Goal: Task Accomplishment & Management: Use online tool/utility

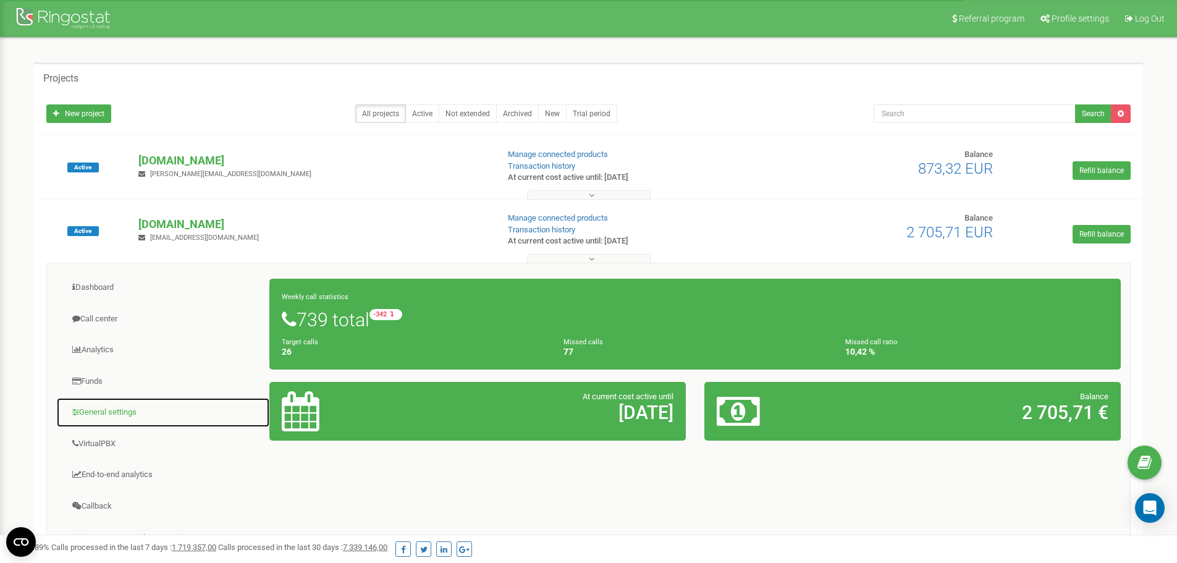
click at [137, 412] on link "General settings" at bounding box center [163, 412] width 214 height 30
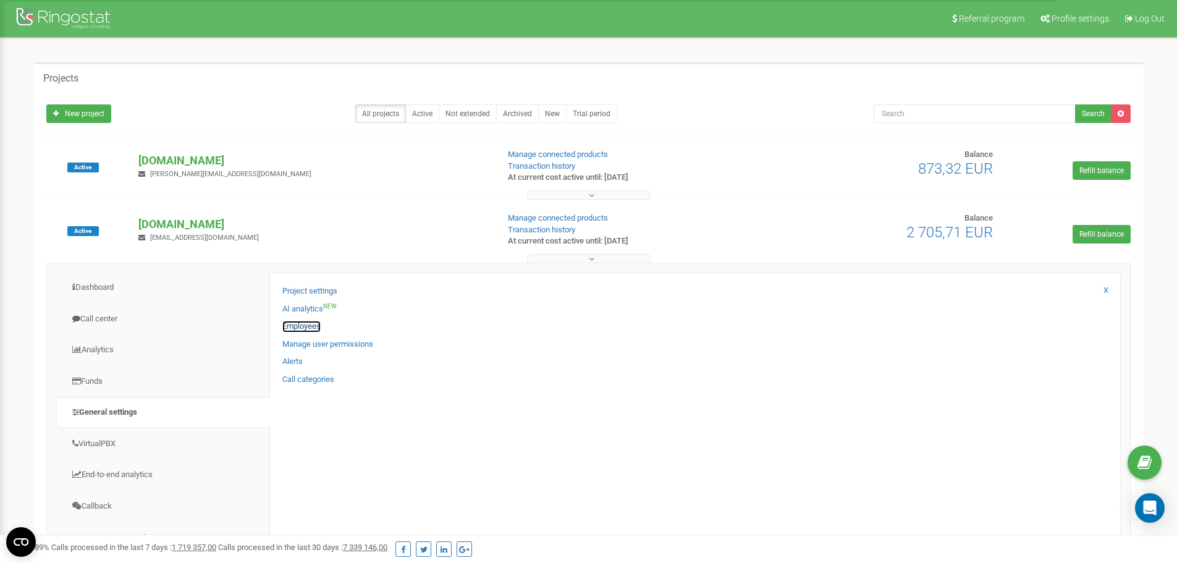
click at [290, 324] on link "Employees" at bounding box center [301, 327] width 38 height 12
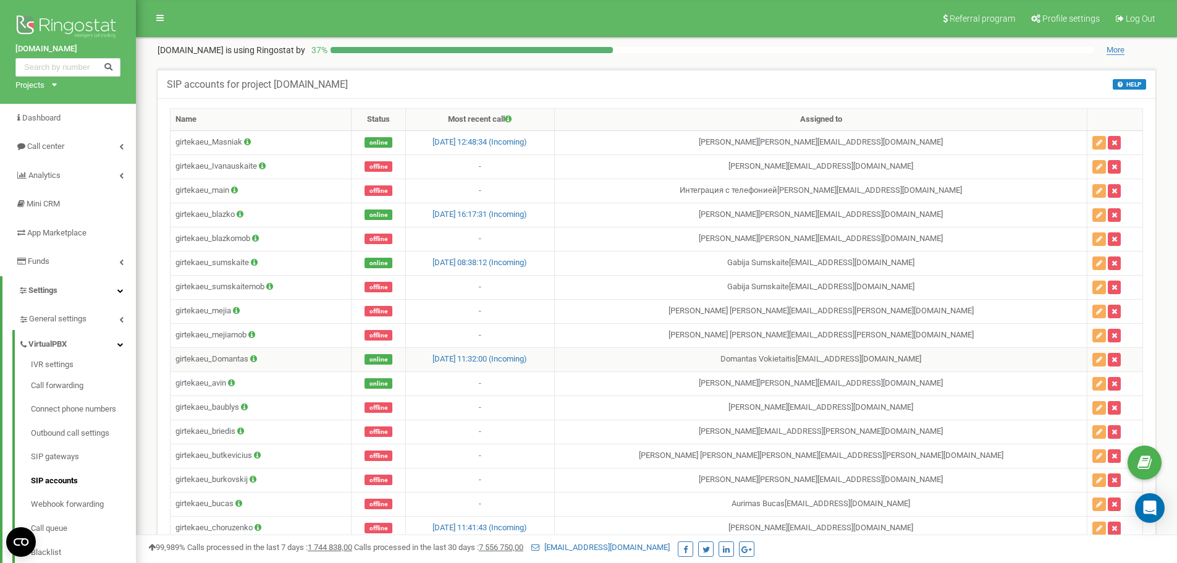
scroll to position [2199, 0]
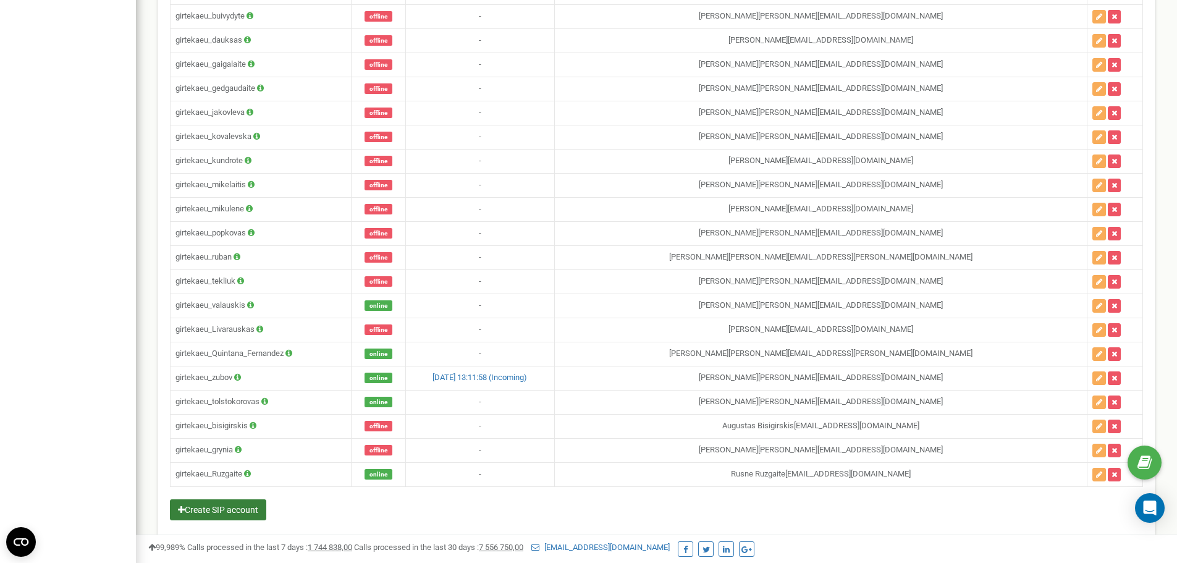
click at [226, 514] on button "Create SIP account" at bounding box center [218, 509] width 96 height 21
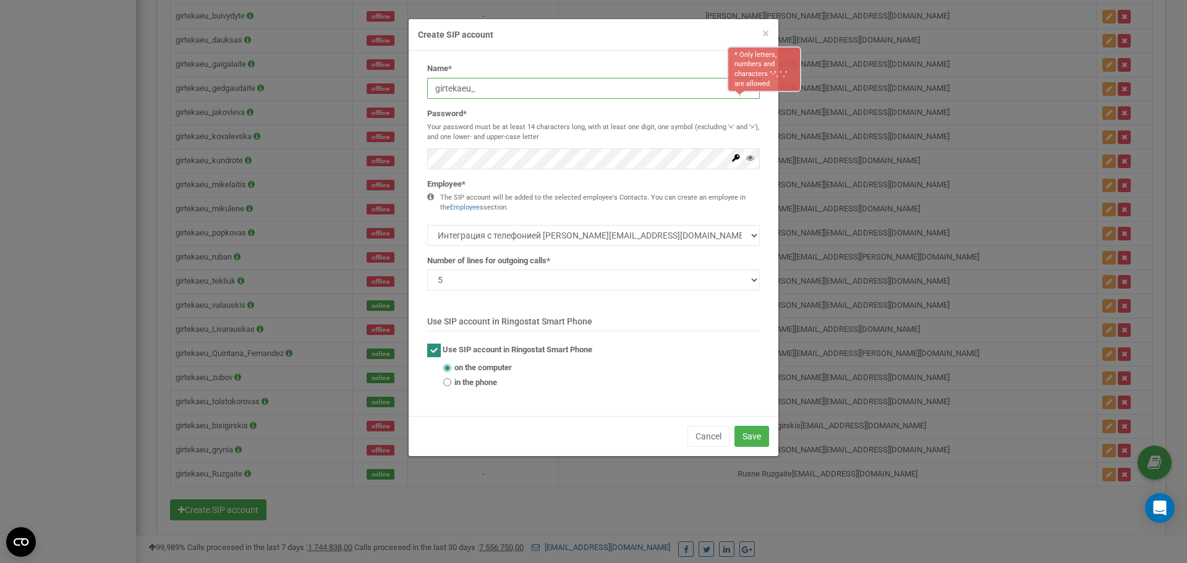
click at [502, 85] on input "girtekaeu_" at bounding box center [593, 88] width 332 height 21
type input "girtekaeu_serecke"
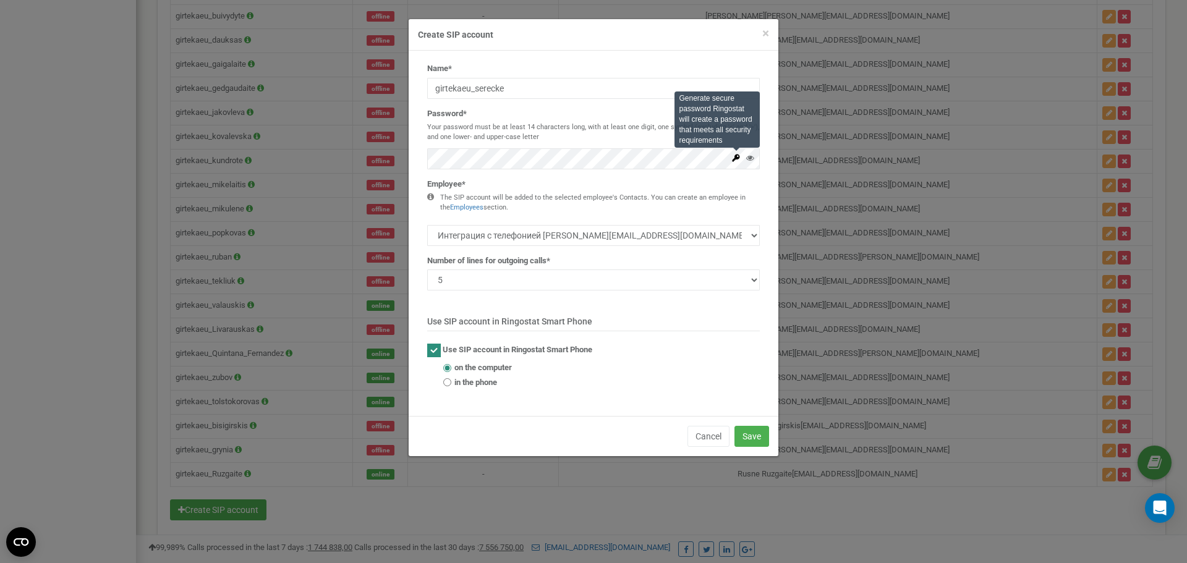
click at [735, 157] on icon at bounding box center [735, 157] width 7 height 7
click at [457, 234] on select "Интеграция с телефонией sergej.polzikov@classtrucks.com Deivid Petrov deivid.pe…" at bounding box center [593, 235] width 332 height 21
select select "389662"
click at [427, 225] on select "Интеграция с телефонией sergej.polzikov@classtrucks.com Deivid Petrov deivid.pe…" at bounding box center [593, 235] width 332 height 21
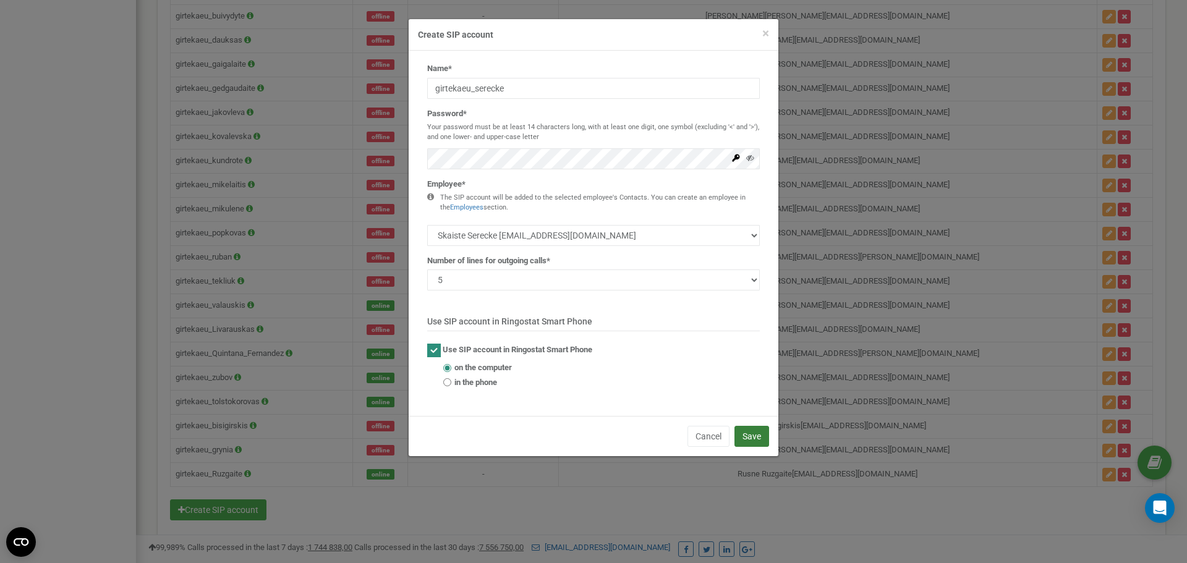
click at [749, 431] on button "Save" at bounding box center [751, 436] width 35 height 21
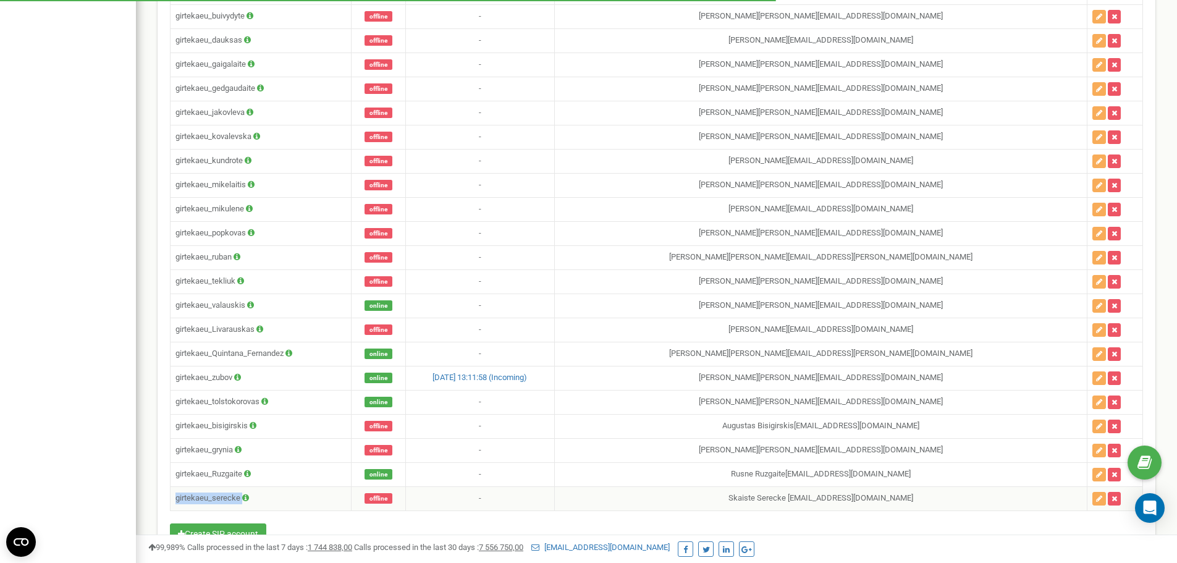
drag, startPoint x: 258, startPoint y: 498, endPoint x: 174, endPoint y: 502, distance: 83.5
click at [174, 502] on td "girtekaeu_serecke" at bounding box center [261, 498] width 181 height 24
copy td "girtekaeu_serecke"
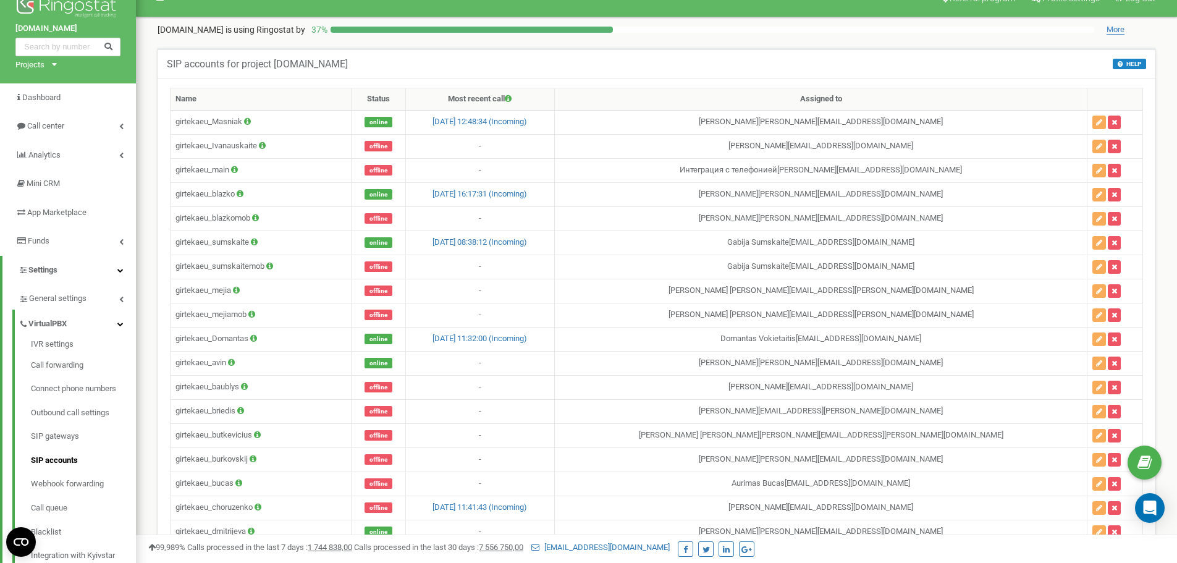
scroll to position [0, 0]
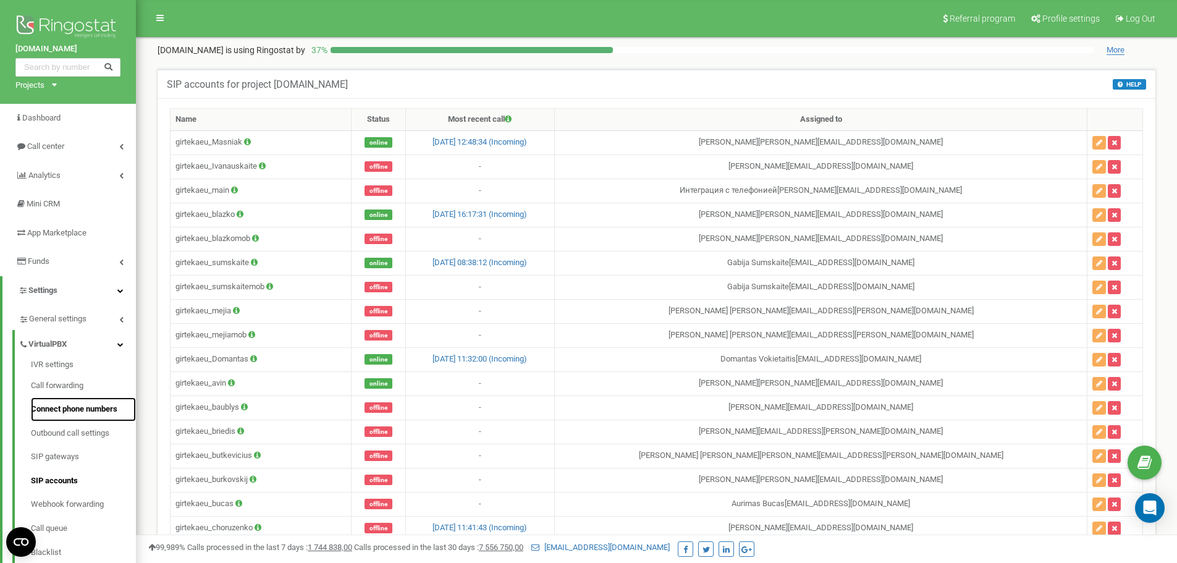
click at [85, 407] on link "Connect phone numbers" at bounding box center [83, 409] width 105 height 24
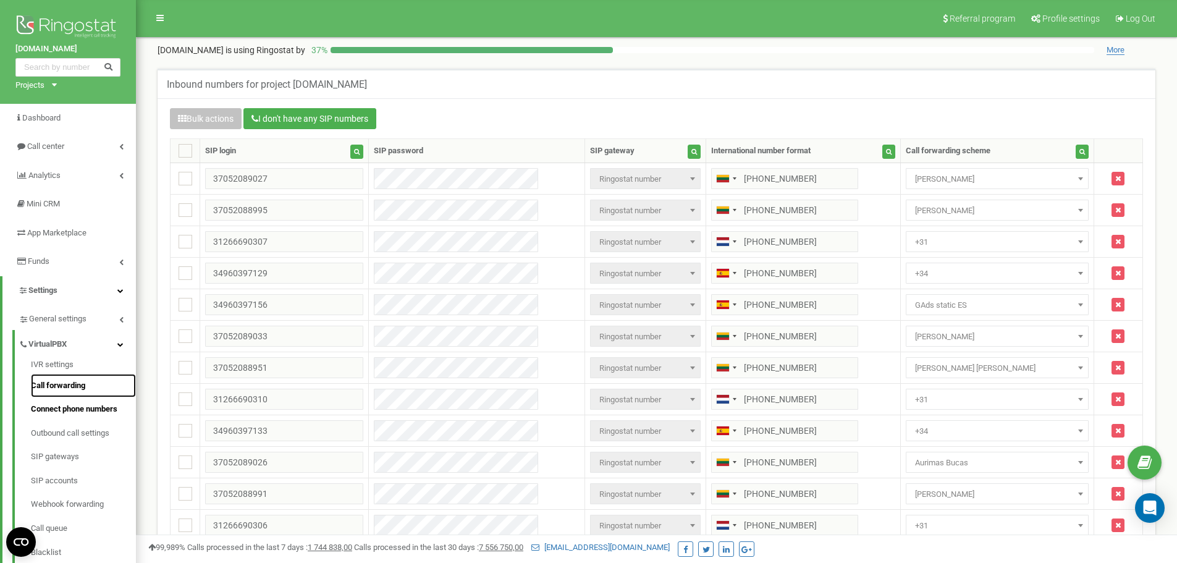
click at [73, 385] on link "Call forwarding" at bounding box center [83, 386] width 105 height 24
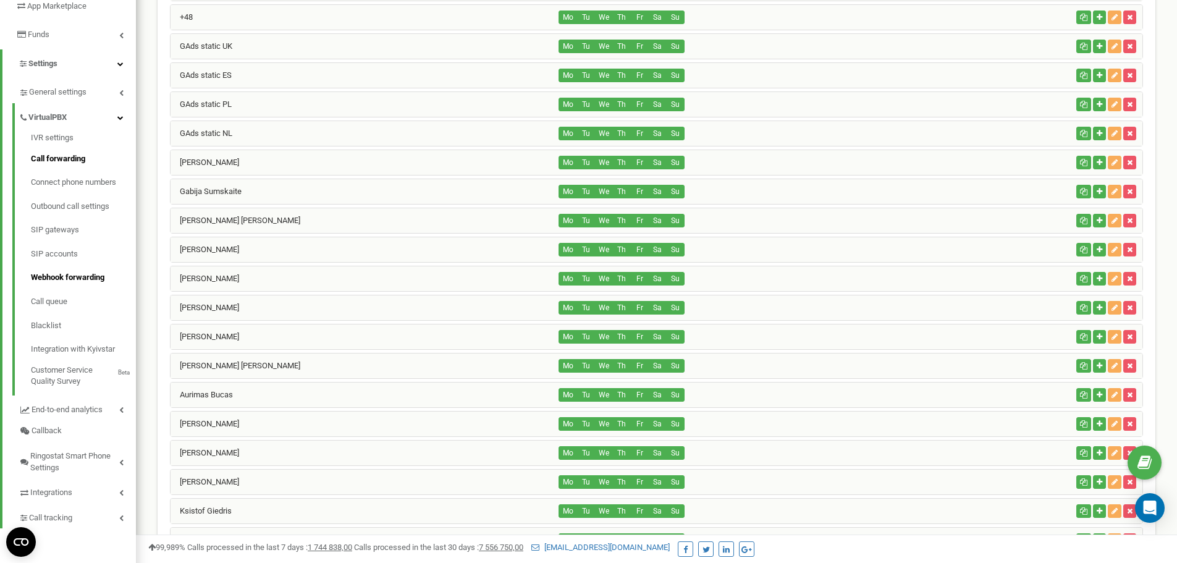
scroll to position [161, 0]
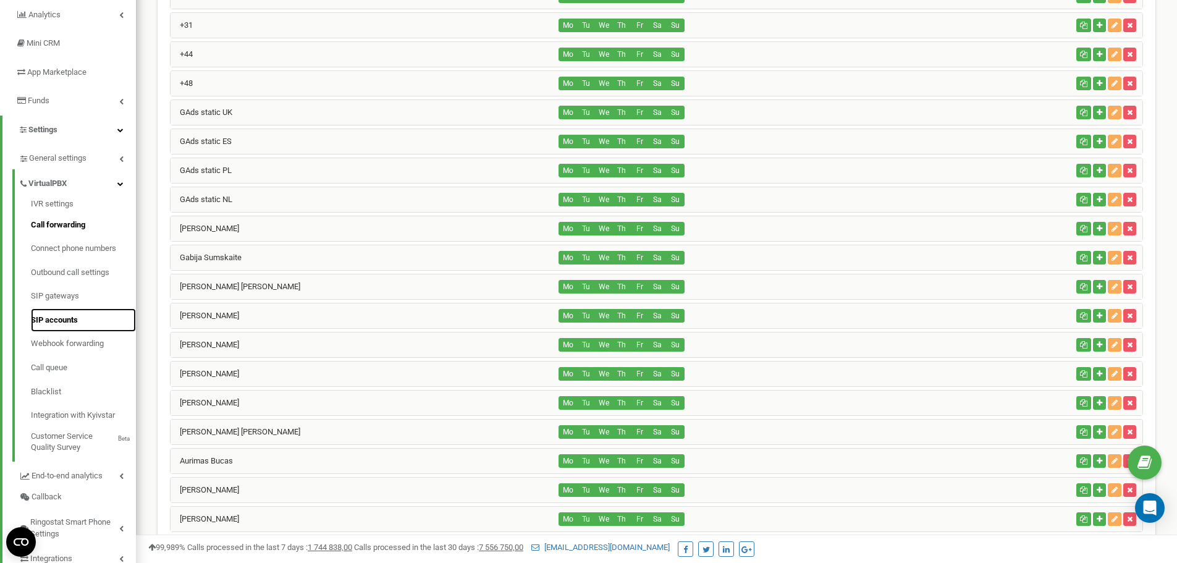
click at [66, 315] on link "SIP accounts" at bounding box center [83, 320] width 105 height 24
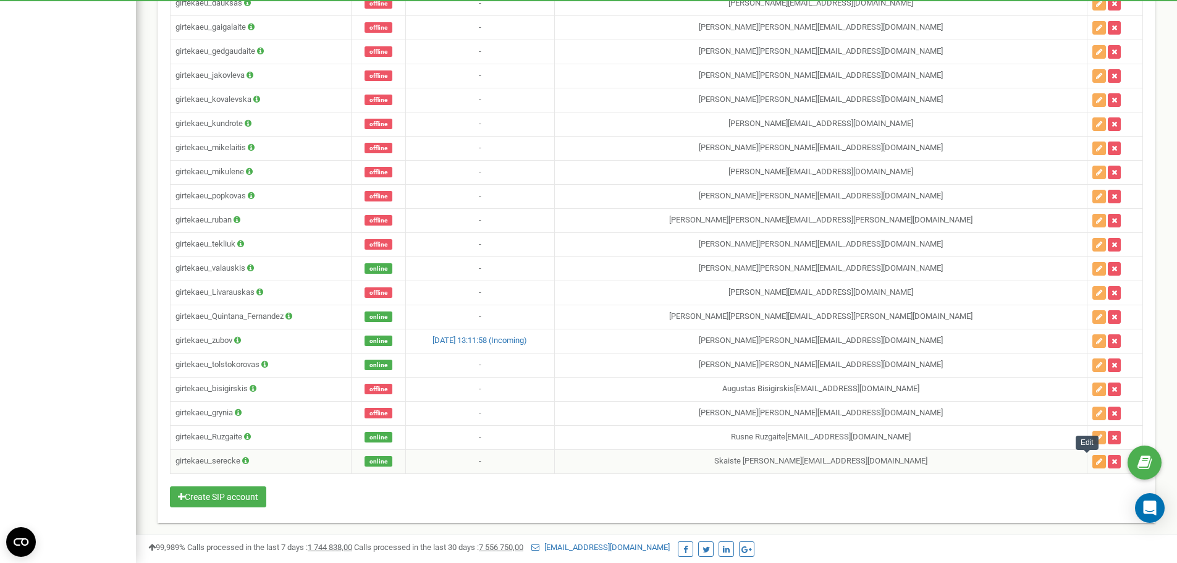
click at [1096, 462] on icon "button" at bounding box center [1099, 461] width 6 height 7
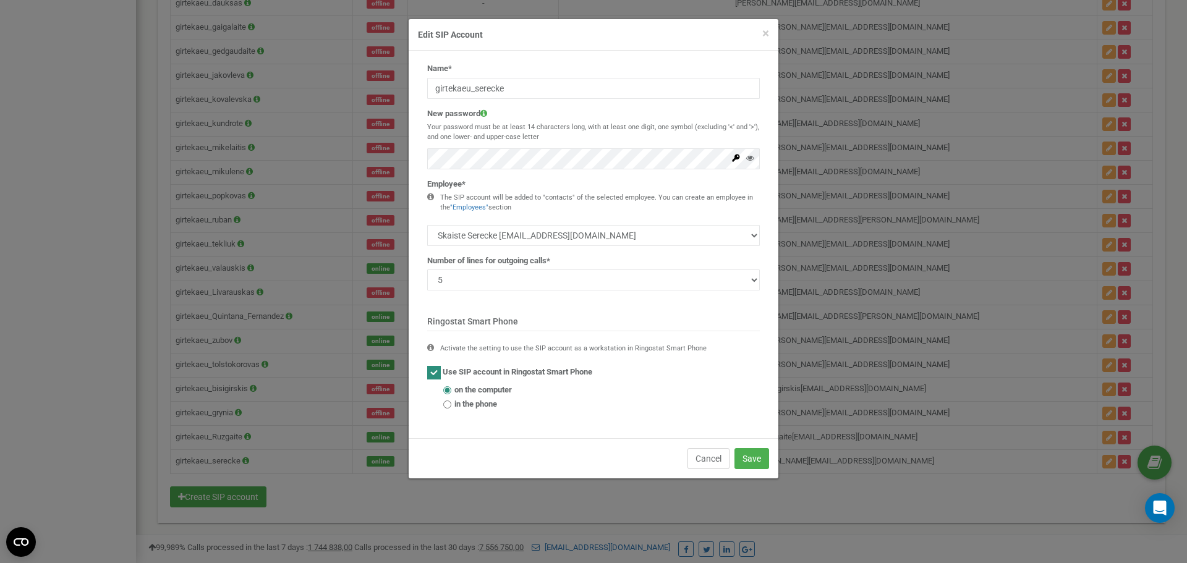
click at [706, 460] on button "Cancel" at bounding box center [708, 458] width 42 height 21
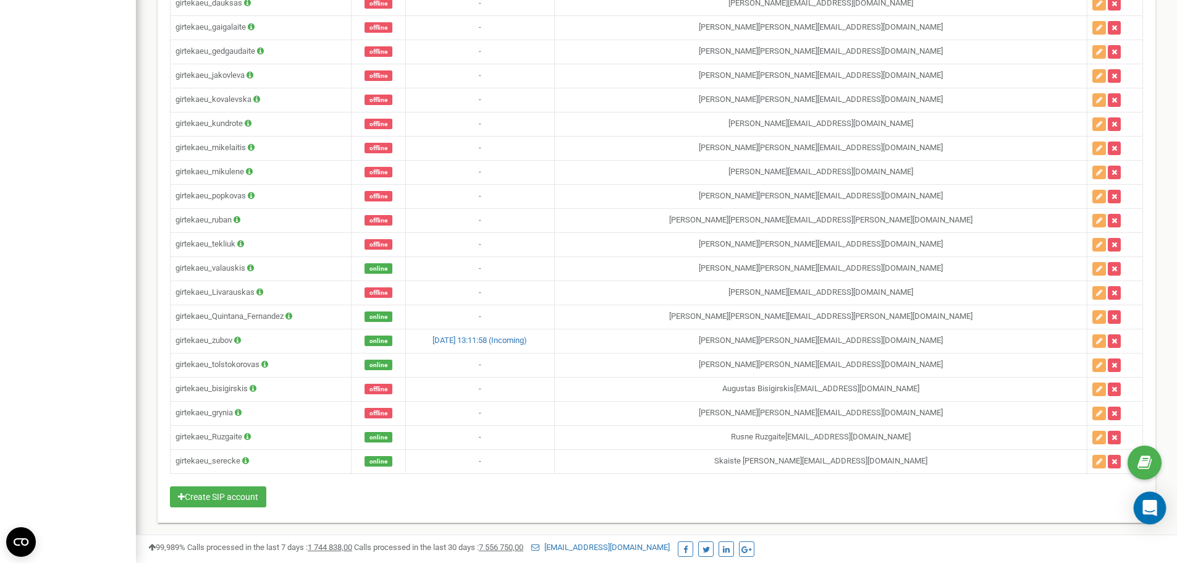
click at [1142, 510] on div "Open Intercom Messenger" at bounding box center [1150, 508] width 33 height 33
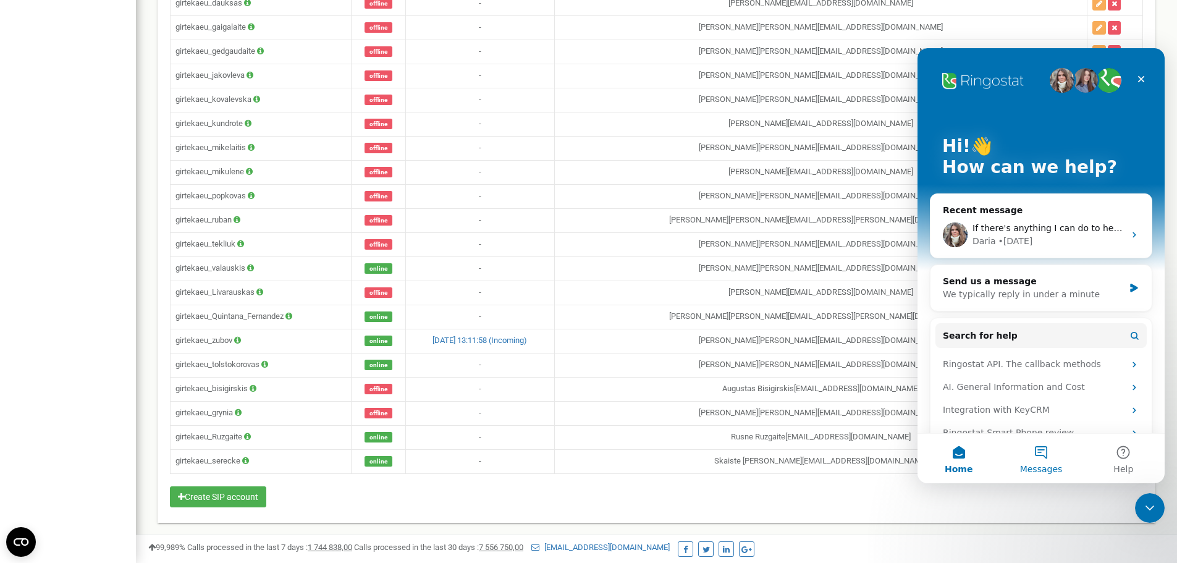
click at [1043, 457] on button "Messages" at bounding box center [1041, 458] width 82 height 49
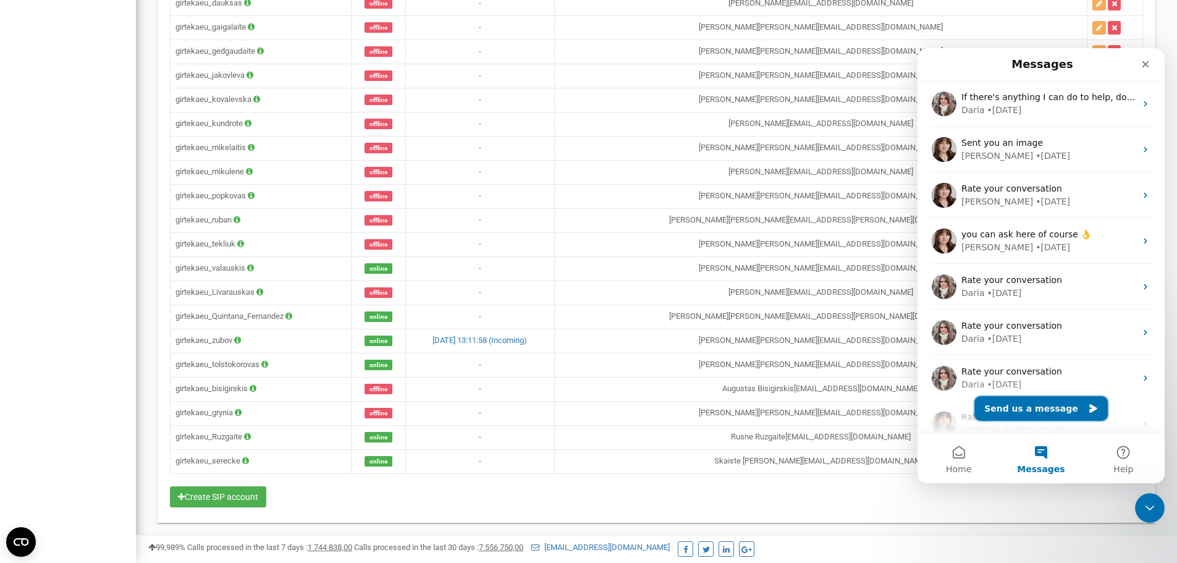
click at [1042, 407] on button "Send us a message" at bounding box center [1041, 408] width 133 height 25
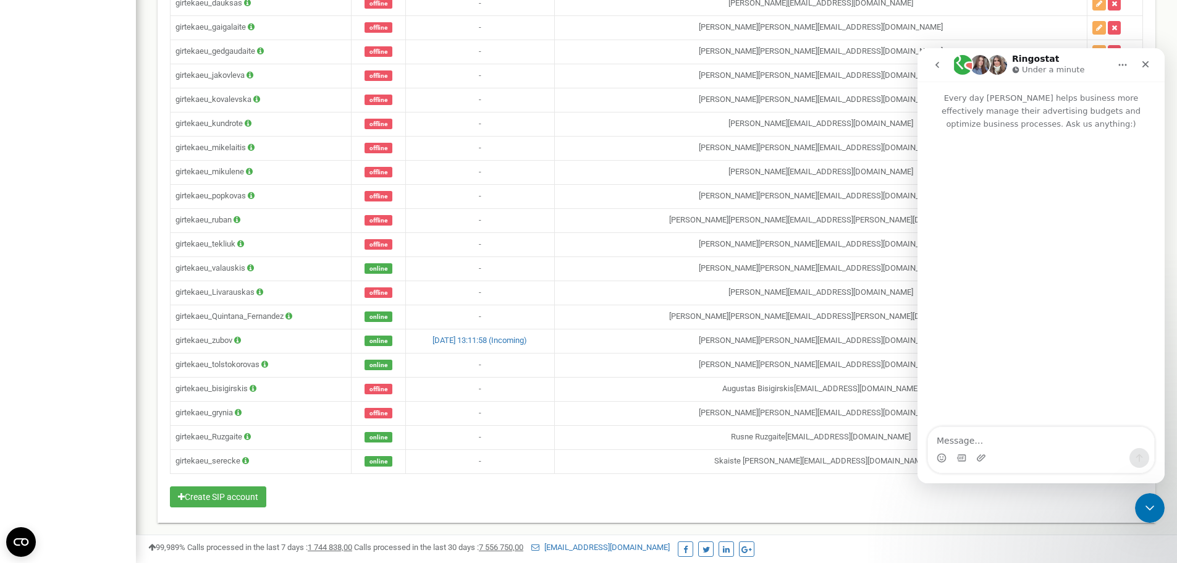
click at [1008, 432] on textarea "Message…" at bounding box center [1041, 437] width 226 height 21
type textarea "ელლო"
type textarea "H"
type textarea "Hello"
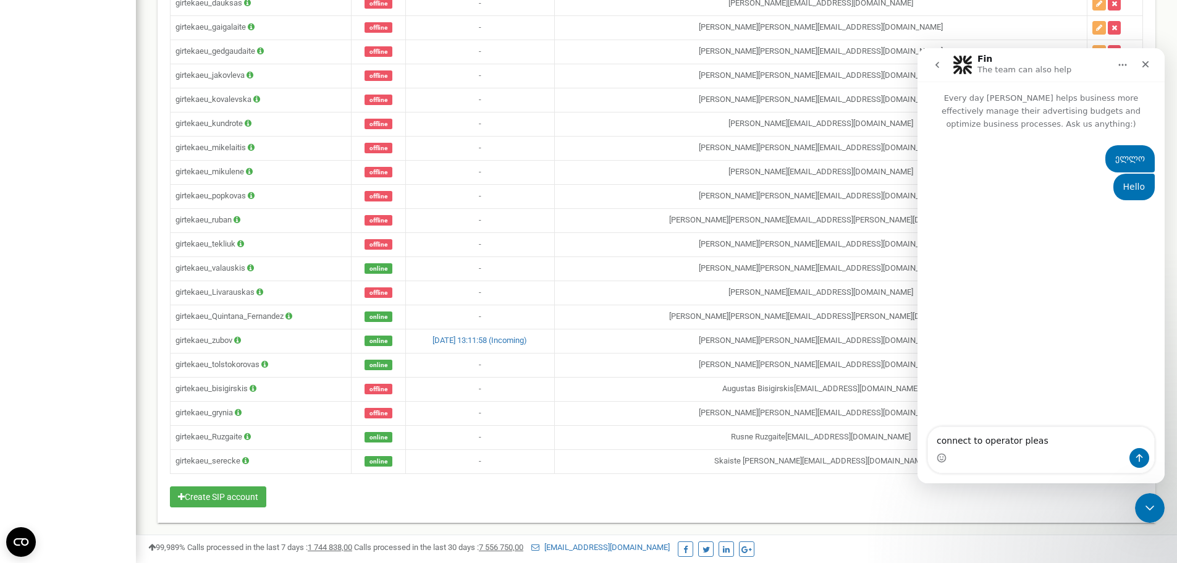
type textarea "connect to operator please"
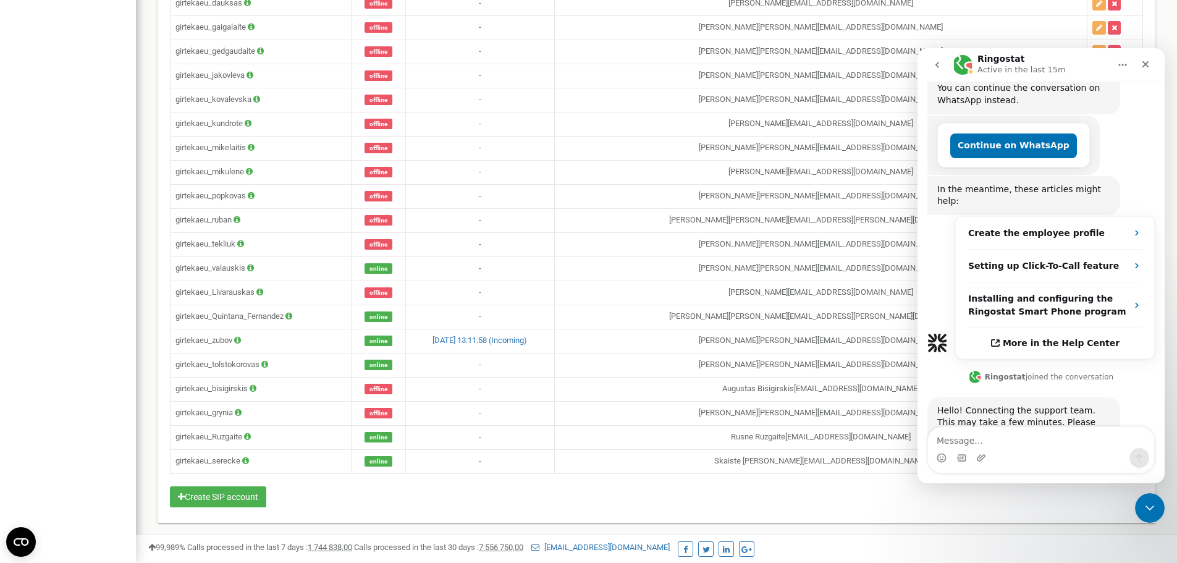
scroll to position [269, 0]
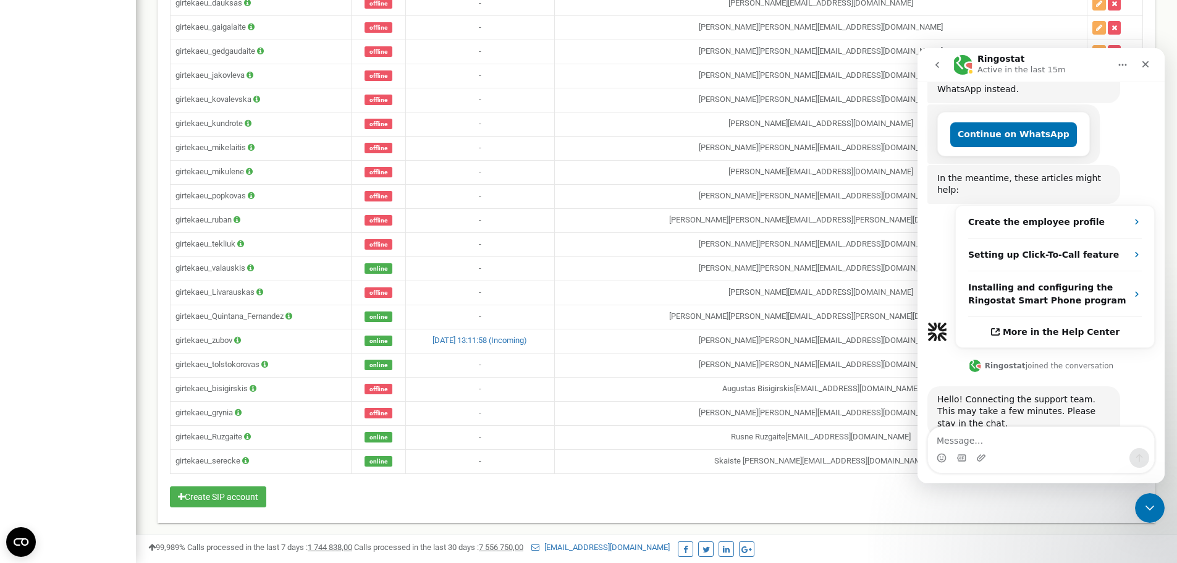
click at [999, 431] on textarea "Message…" at bounding box center [1041, 437] width 226 height 21
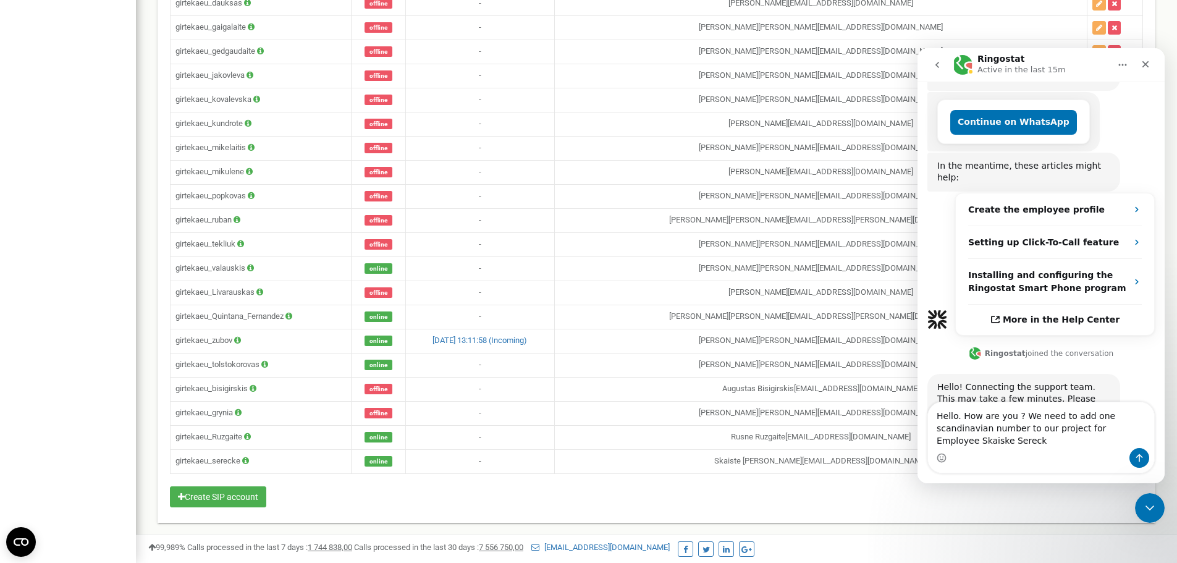
type textarea "Hello. How are you ? We need to add one scandinavian number to our project for …"
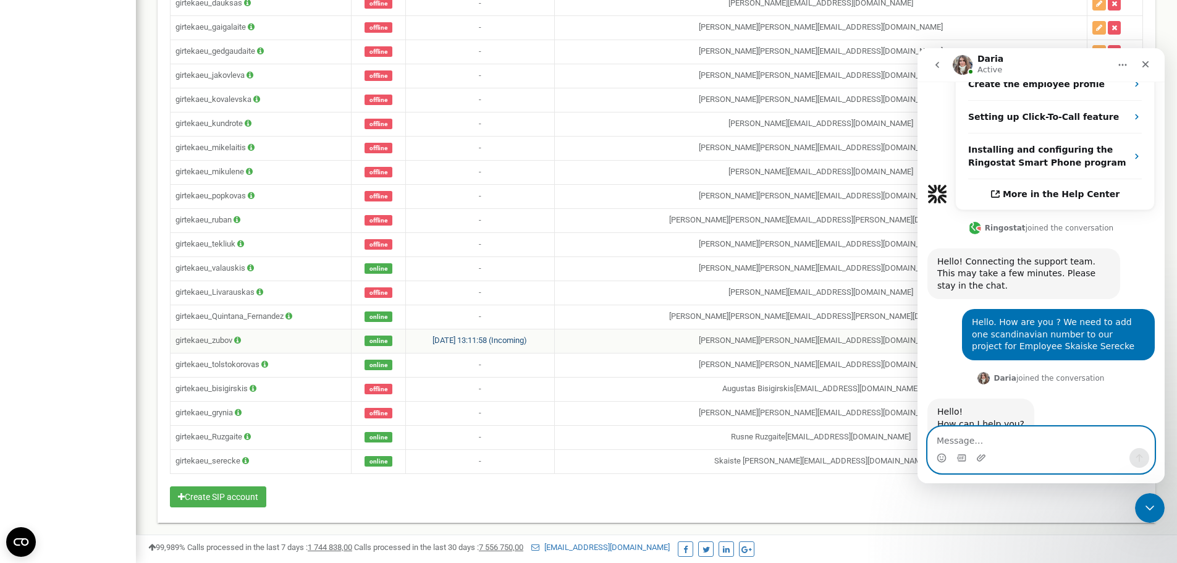
scroll to position [436, 0]
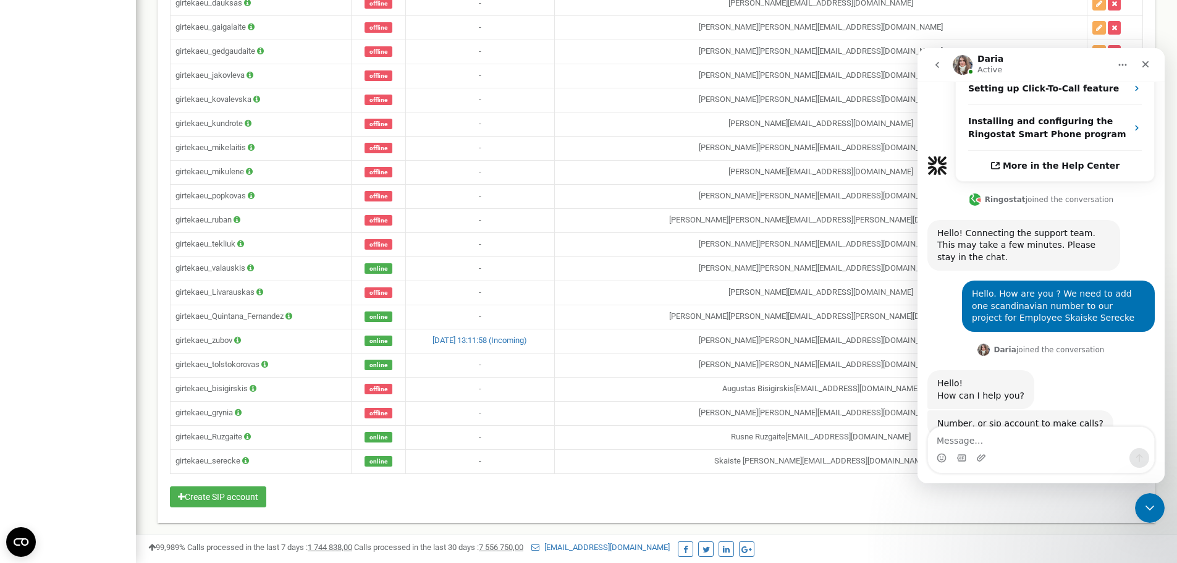
click at [1022, 452] on div "Intercom messenger" at bounding box center [1041, 458] width 226 height 20
click at [1017, 438] on textarea "Message…" at bounding box center [1041, 437] width 226 height 21
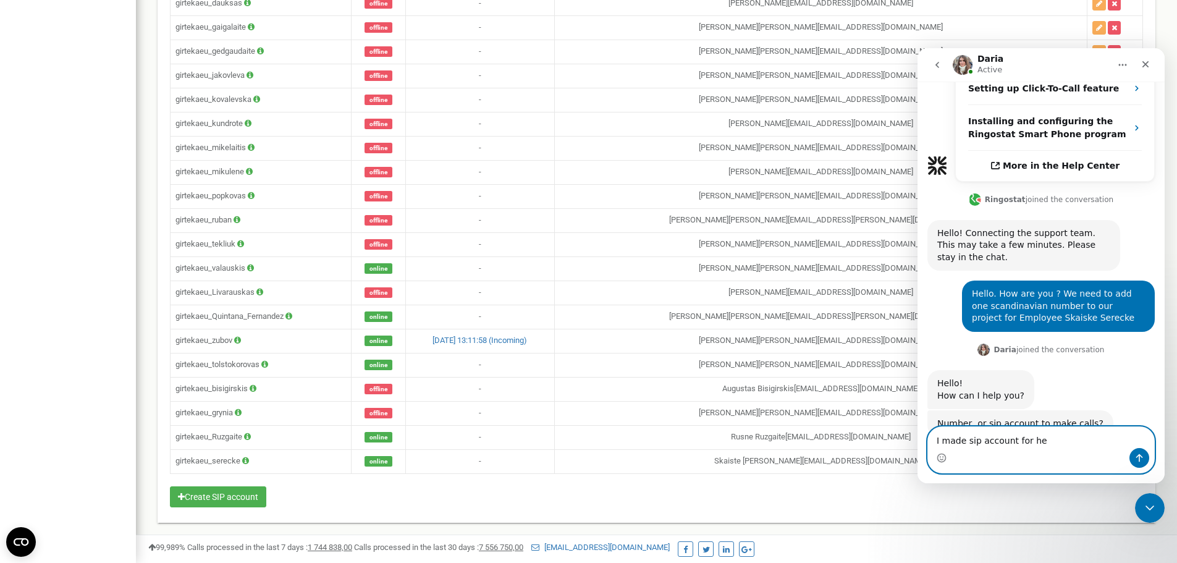
type textarea "I made sip account for her"
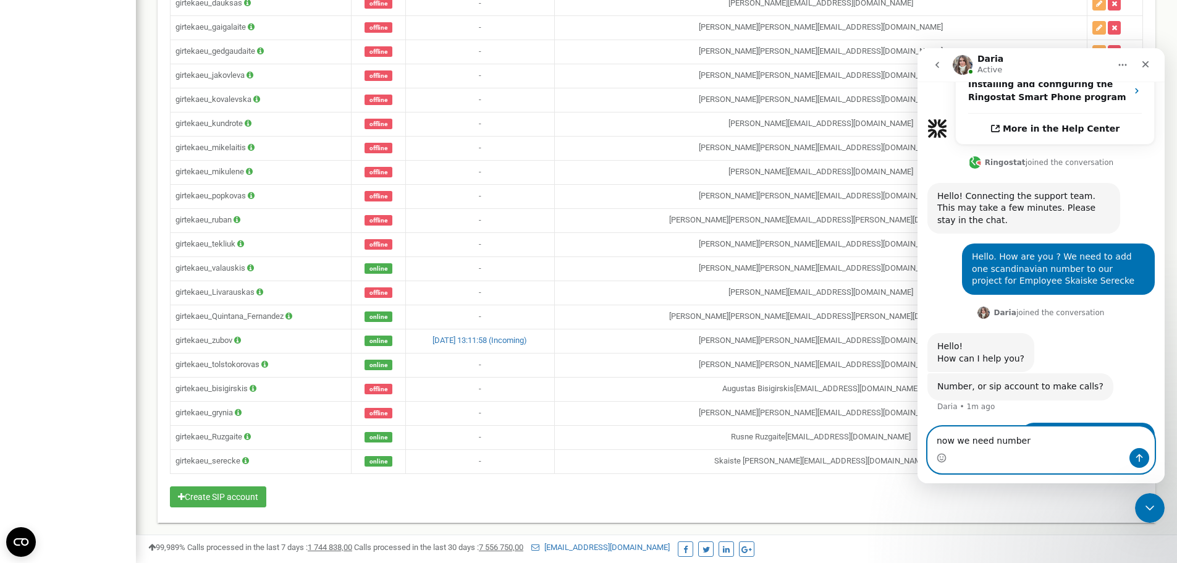
type textarea "now we need number"
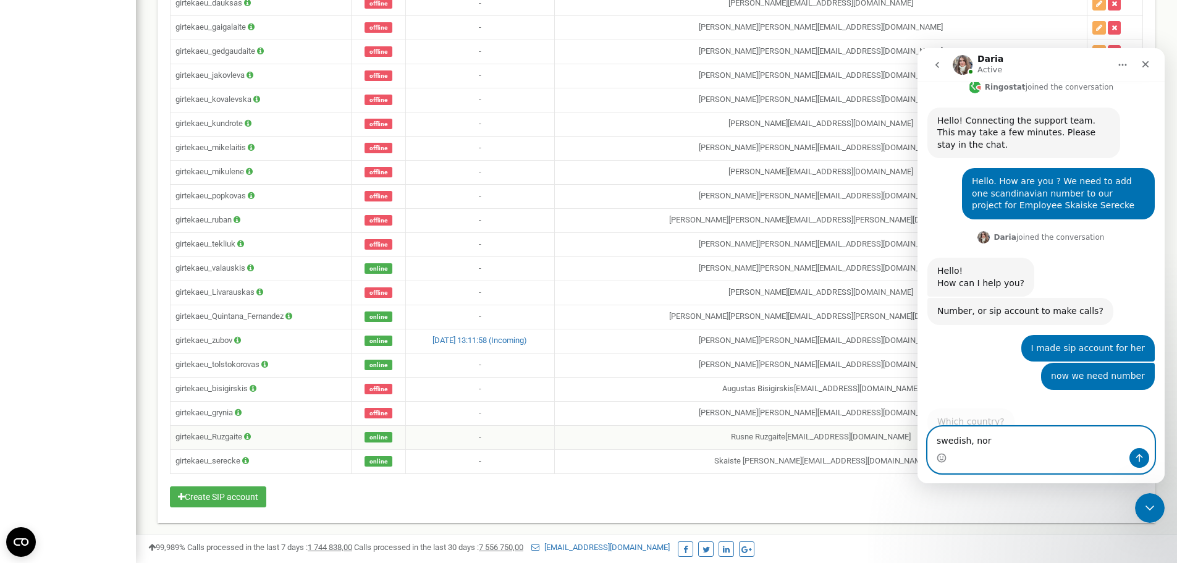
scroll to position [538, 0]
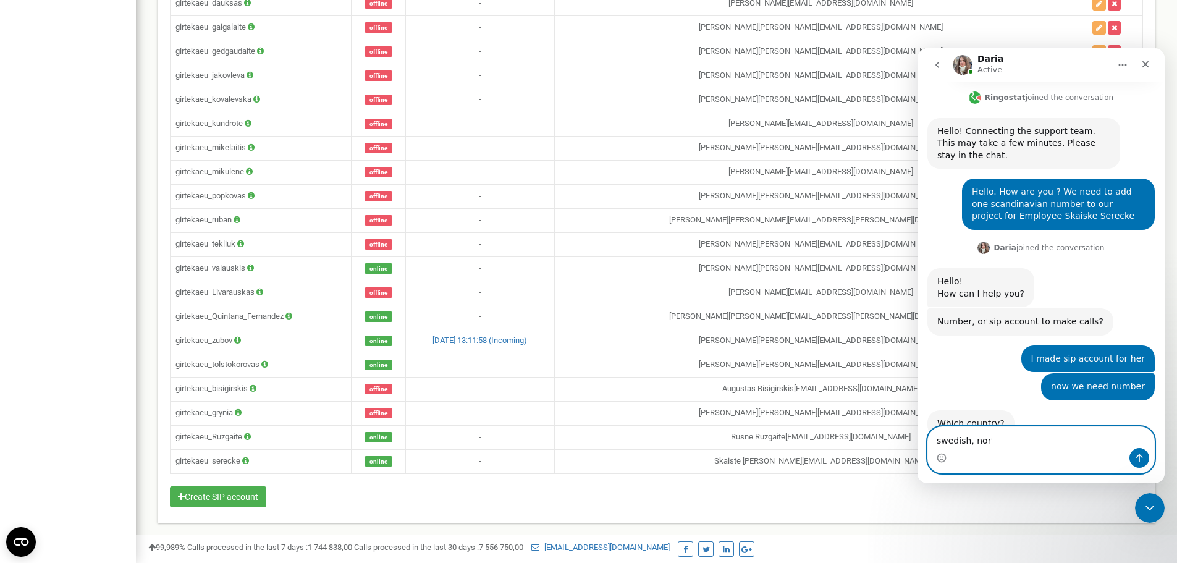
click at [1004, 446] on textarea "swedish, nor" at bounding box center [1041, 437] width 226 height 21
type textarea "Swedish if possible, or norvegian"
